Goal: Task Accomplishment & Management: Use online tool/utility

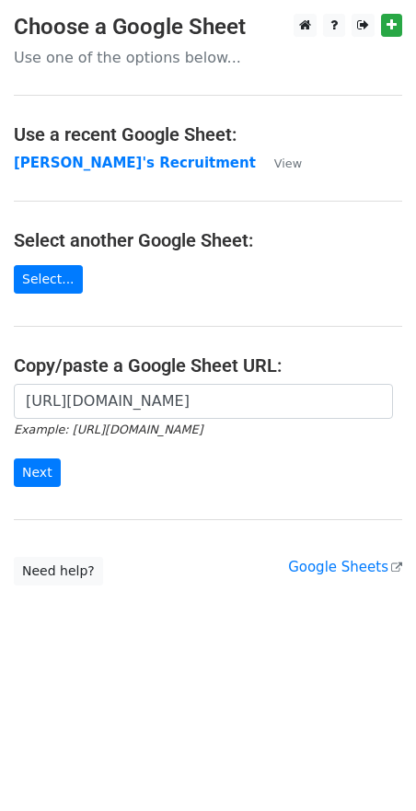
scroll to position [0, 619]
type input "https://docs.google.com/spreadsheets/d/1Cr9APMfEyBzomlp0d5nIDRAmjV2mnvwC1MH092O…"
click at [35, 468] on input "Next" at bounding box center [37, 473] width 47 height 29
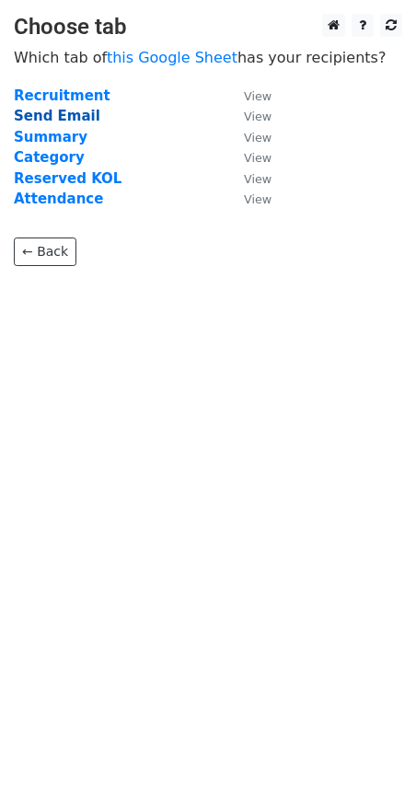
click at [72, 118] on strong "Send Email" at bounding box center [57, 116] width 87 height 17
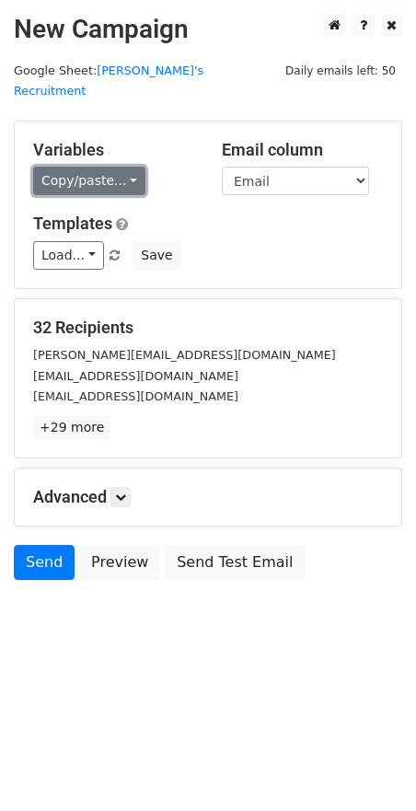
click at [130, 167] on link "Copy/paste..." at bounding box center [89, 181] width 112 height 29
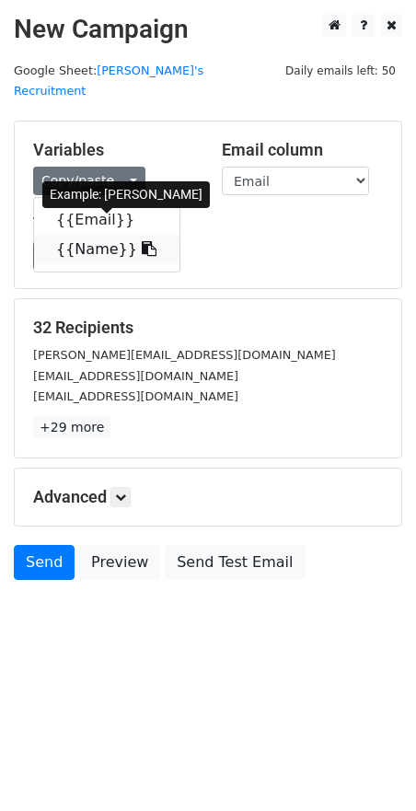
click at [142, 241] on icon at bounding box center [149, 248] width 15 height 15
